Goal: Navigation & Orientation: Find specific page/section

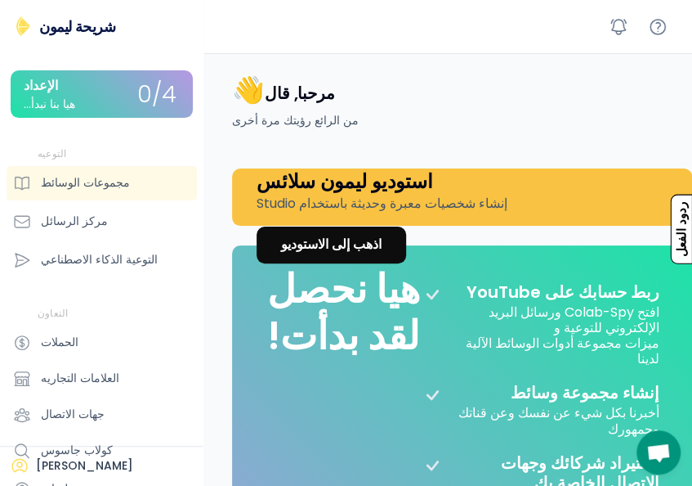
click at [423, 128] on div "مرحبا, قال 👋 من الرائع رؤيتك مرة أخرى" at bounding box center [453, 101] width 480 height 96
click at [434, 111] on div "مرحبا, قال 👋 من الرائع رؤيتك مرة أخرى" at bounding box center [453, 101] width 480 height 96
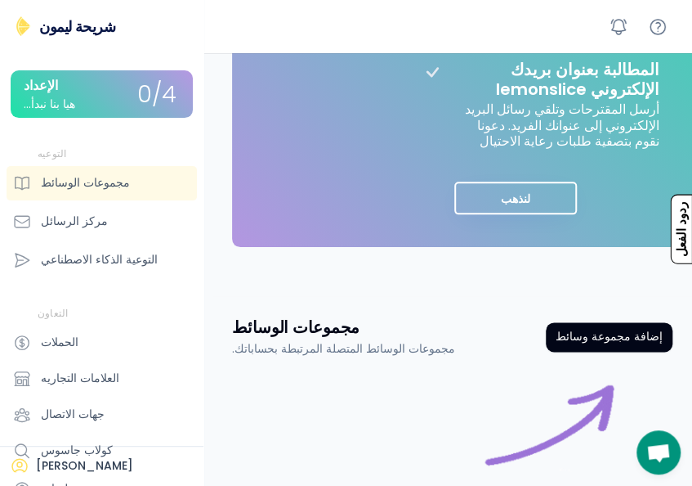
scroll to position [548, 0]
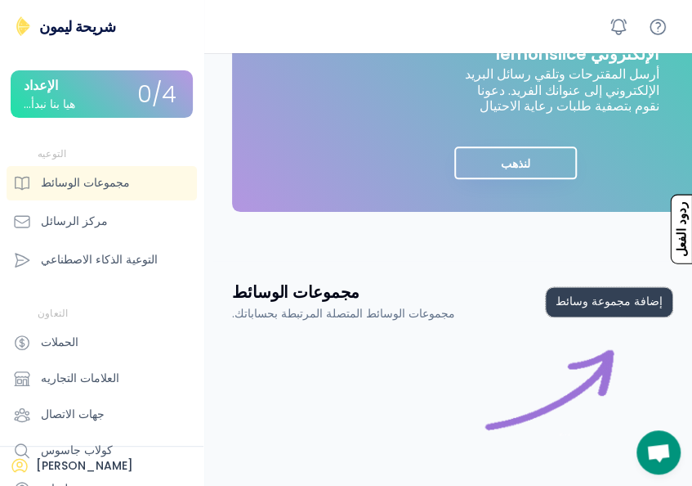
click at [638, 287] on button "إضافة مجموعة وسائط" at bounding box center [609, 301] width 127 height 29
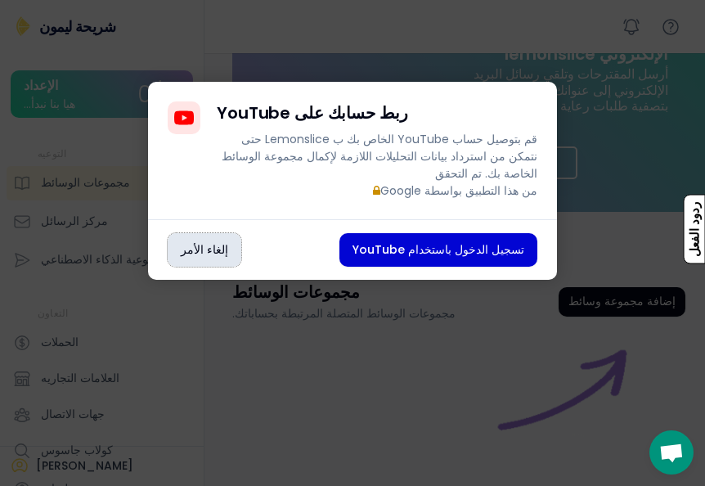
click at [200, 235] on button "إلغاء الأمر" at bounding box center [205, 250] width 74 height 34
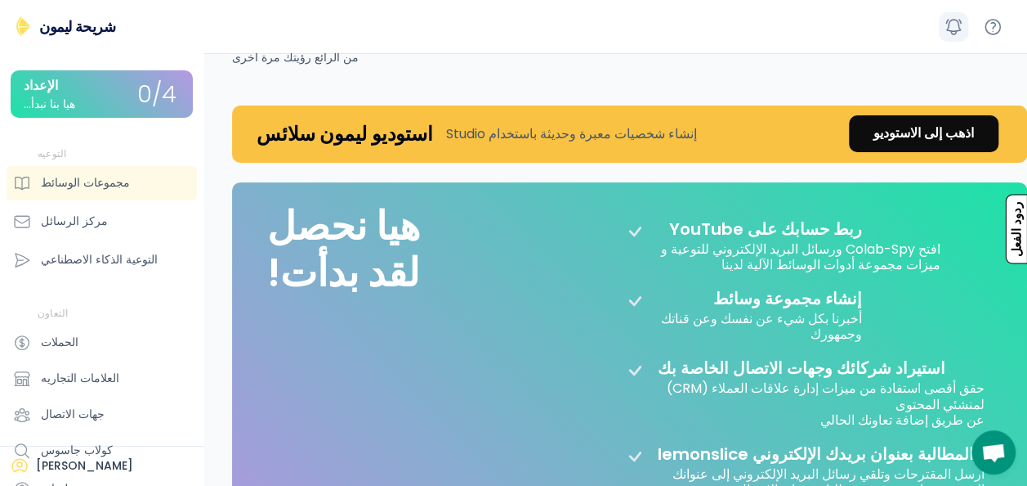
scroll to position [0, 0]
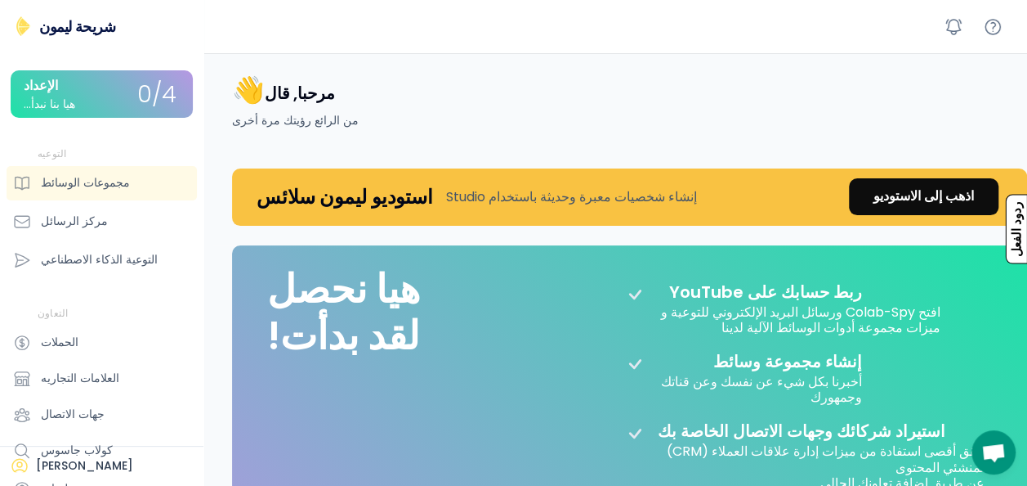
click at [67, 105] on div "هيا بنا نبدأ..." at bounding box center [49, 104] width 51 height 12
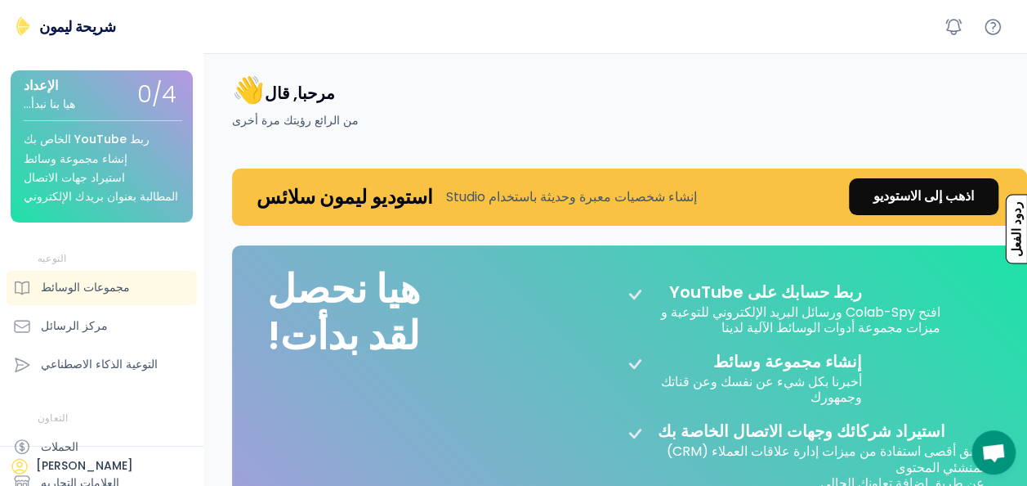
click at [70, 102] on div "الإعداد هيا بنا نبدأ..." at bounding box center [81, 94] width 114 height 32
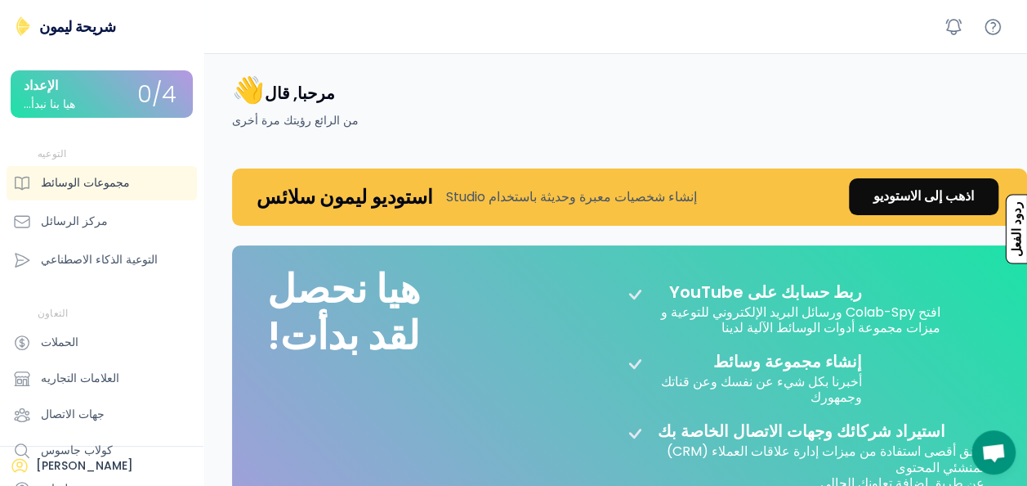
click at [100, 188] on div "مجموعات الوسائط" at bounding box center [85, 182] width 89 height 17
click at [79, 178] on div "مجموعات الوسائط" at bounding box center [85, 182] width 89 height 17
click at [123, 177] on div "مجموعات الوسائط" at bounding box center [102, 183] width 190 height 34
click at [77, 178] on div "مجموعات الوسائط" at bounding box center [85, 182] width 89 height 17
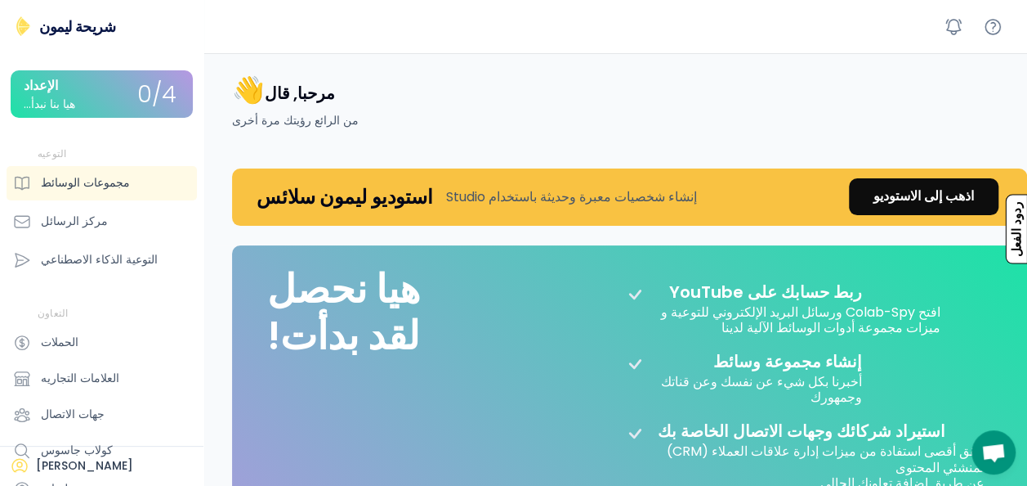
click at [49, 177] on div "مجموعات الوسائط" at bounding box center [85, 182] width 89 height 17
click at [18, 181] on icon at bounding box center [22, 183] width 18 height 18
click at [49, 266] on div "التوعية الذكاء الاصطناعي" at bounding box center [99, 259] width 117 height 17
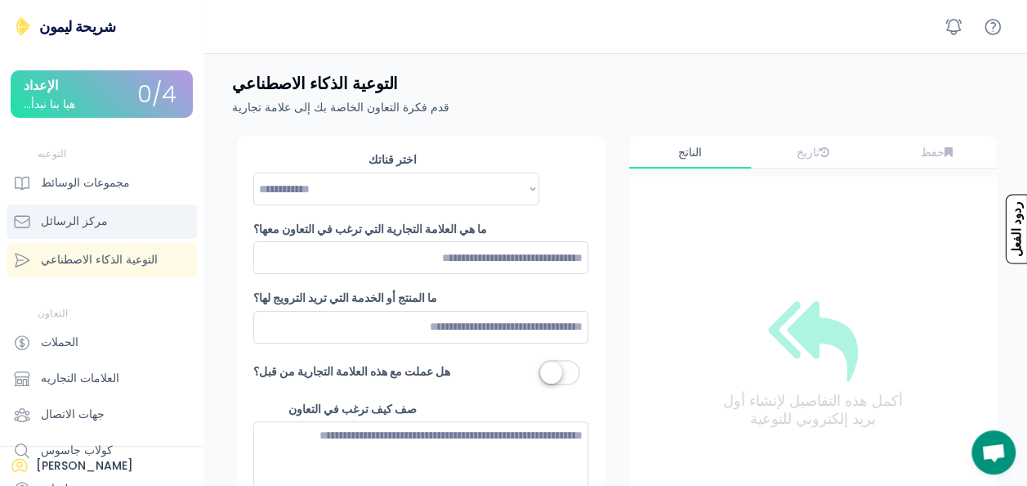
click at [35, 226] on div "مركز الرسائل" at bounding box center [102, 221] width 190 height 34
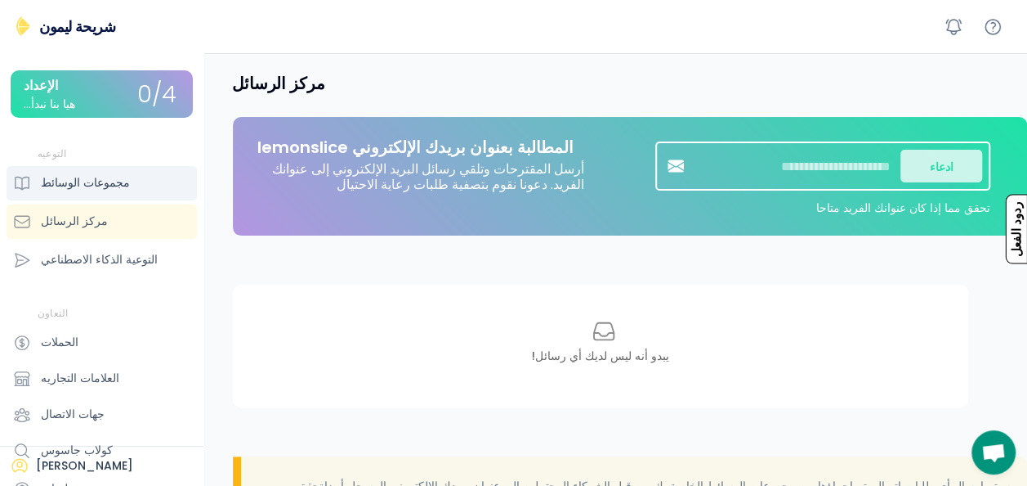
click at [75, 182] on div "مجموعات الوسائط" at bounding box center [85, 182] width 89 height 17
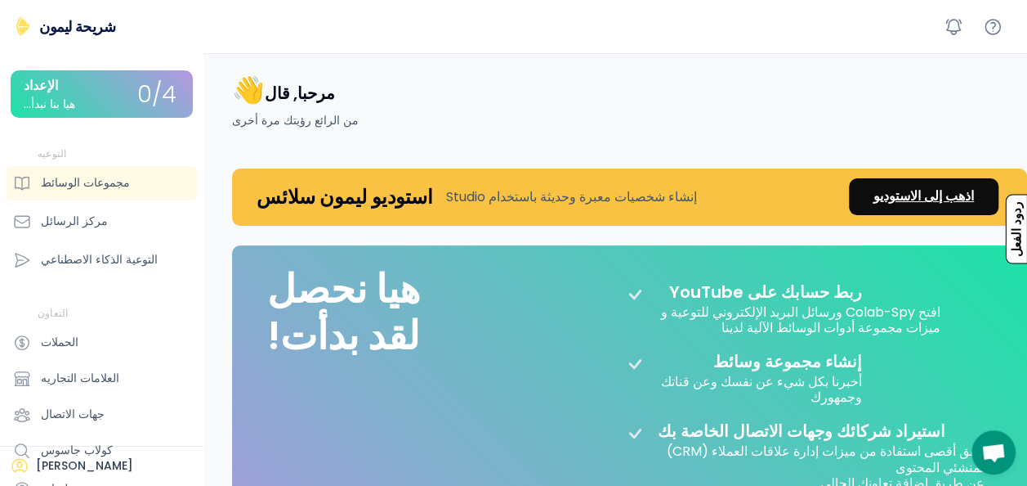
click at [692, 190] on div "اذهب إلى الاستوديو" at bounding box center [924, 196] width 101 height 20
